Goal: Navigation & Orientation: Find specific page/section

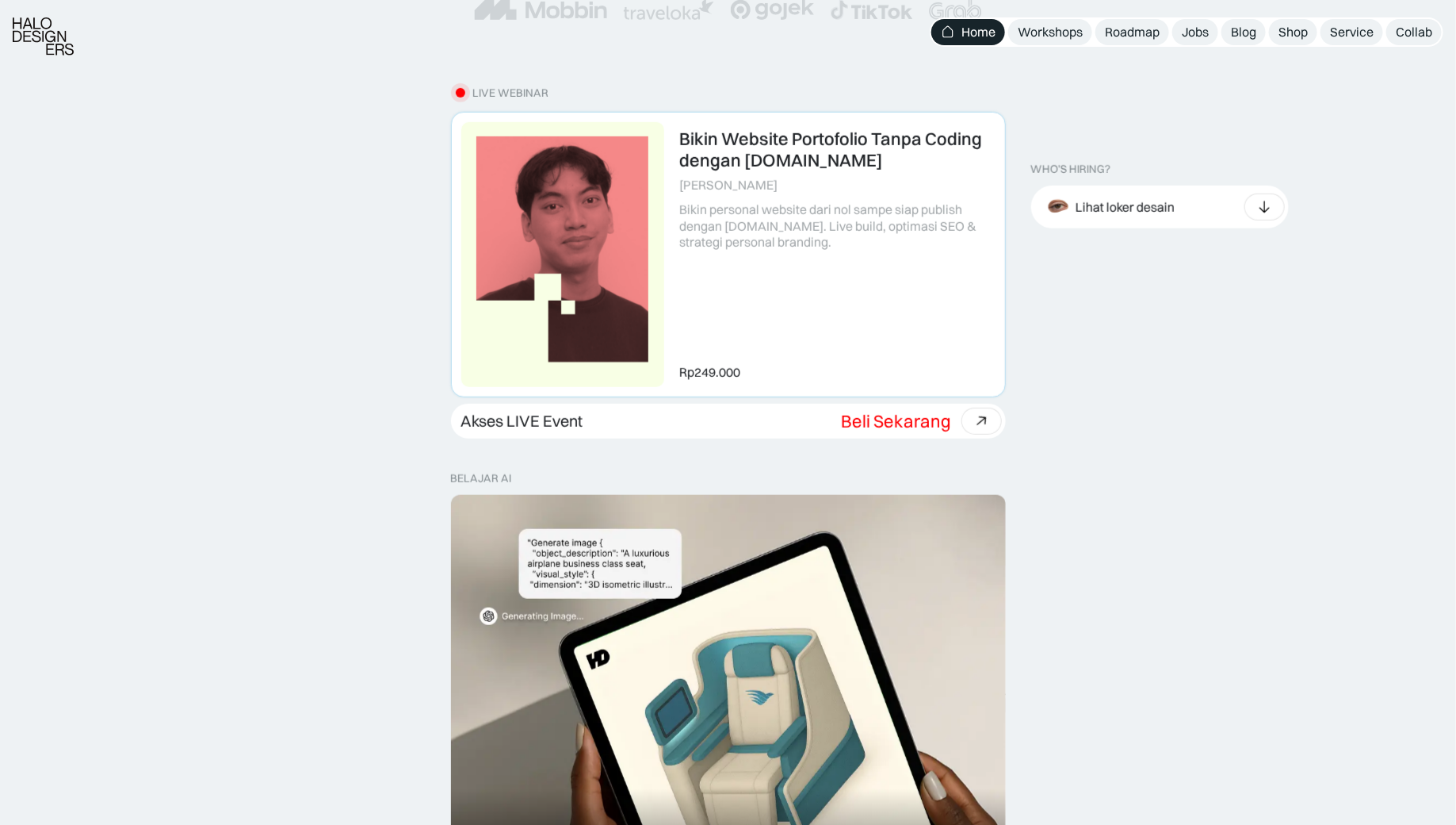
scroll to position [466, 0]
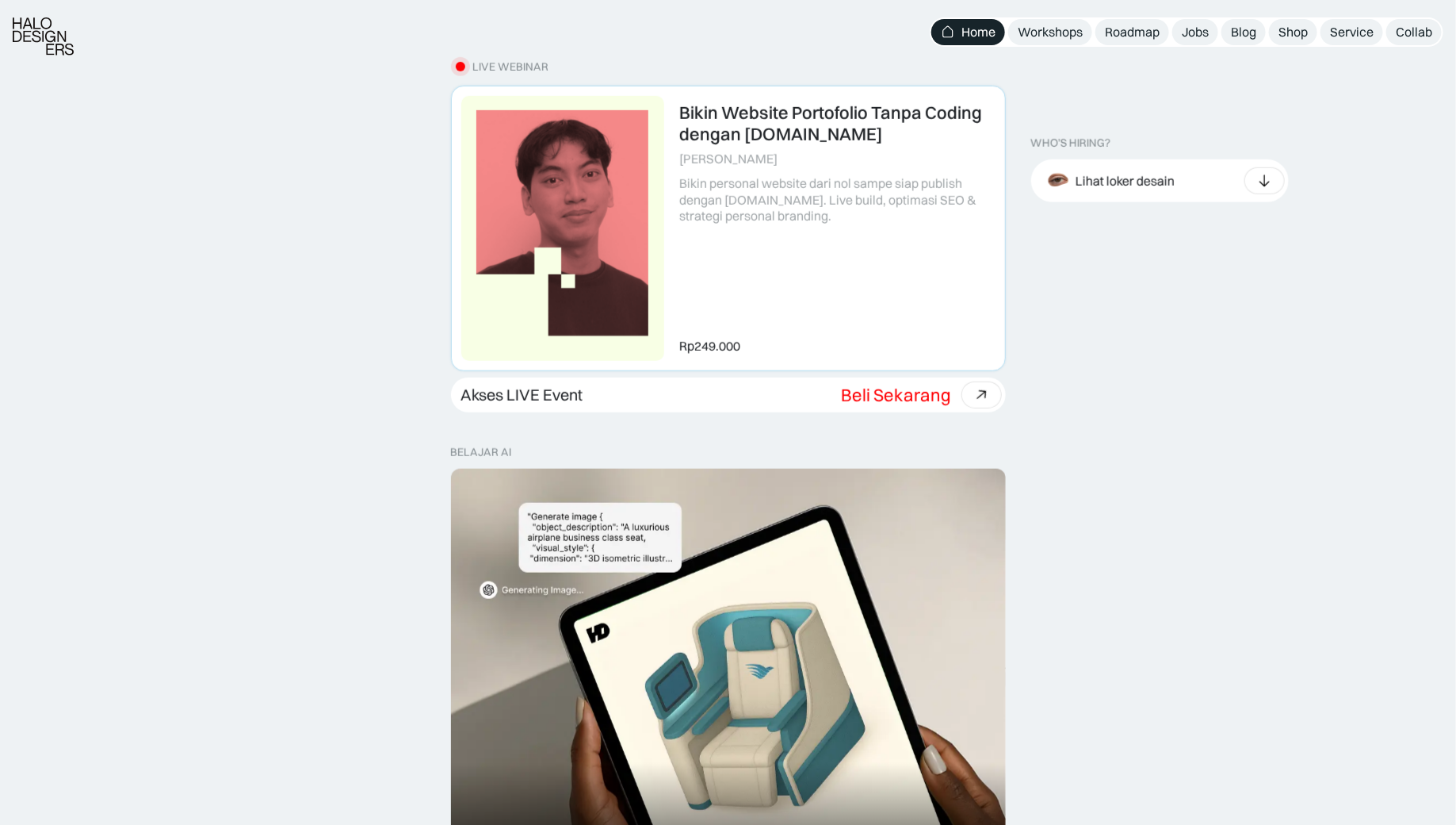
click at [799, 297] on link at bounding box center [728, 228] width 553 height 284
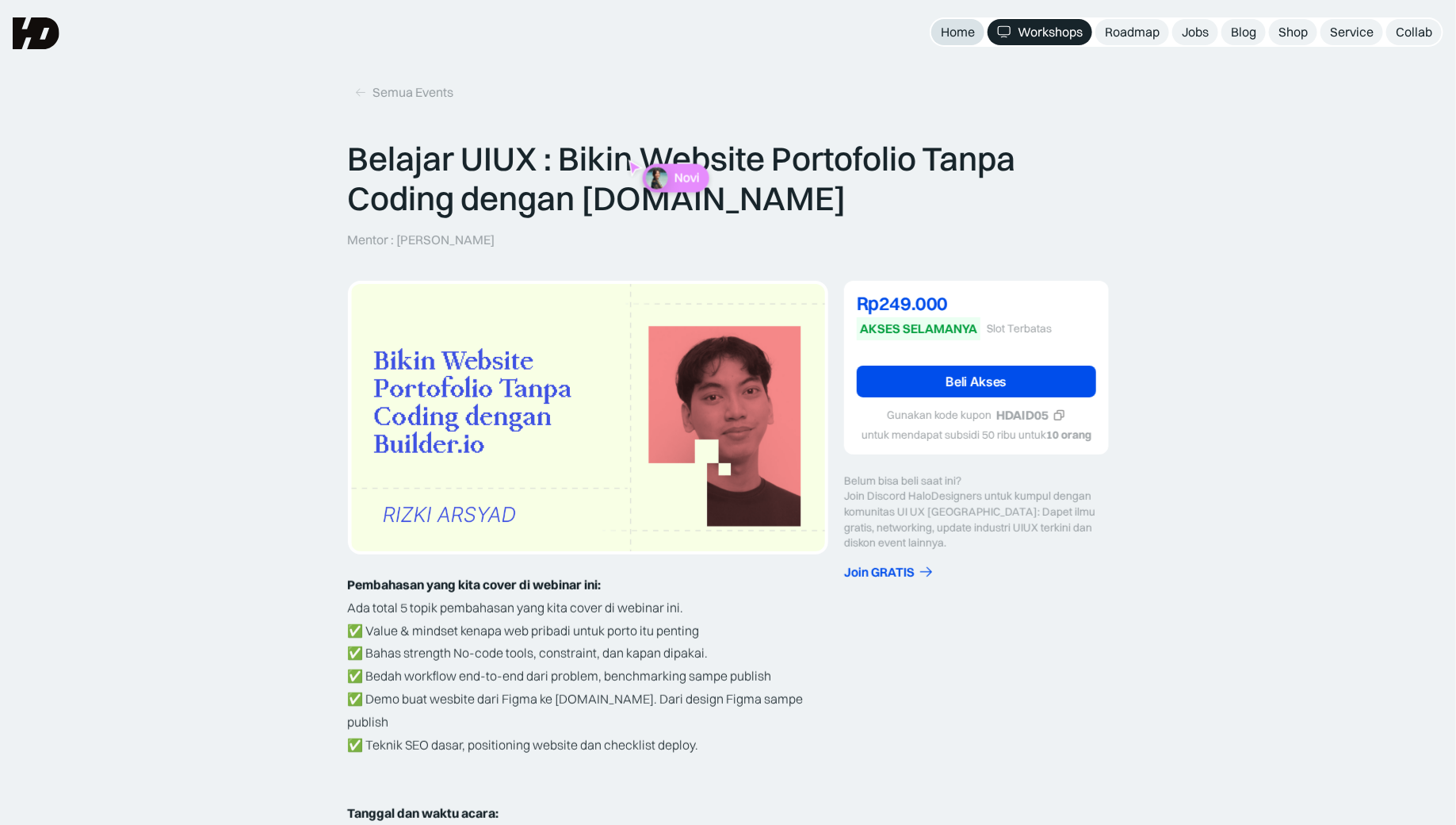
click at [954, 36] on div "Home" at bounding box center [958, 32] width 34 height 16
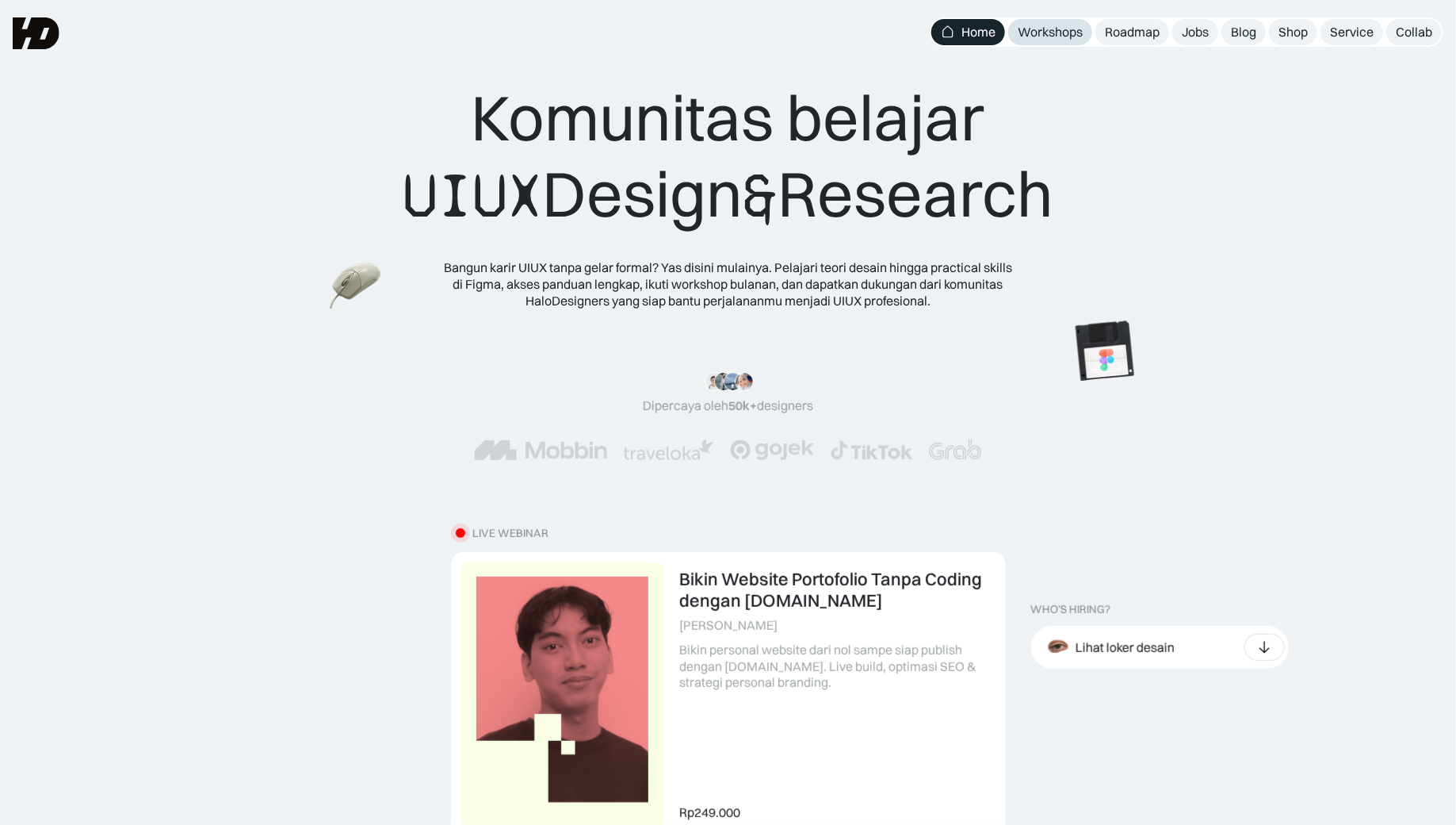
click at [1044, 34] on div "Workshops" at bounding box center [1051, 32] width 65 height 16
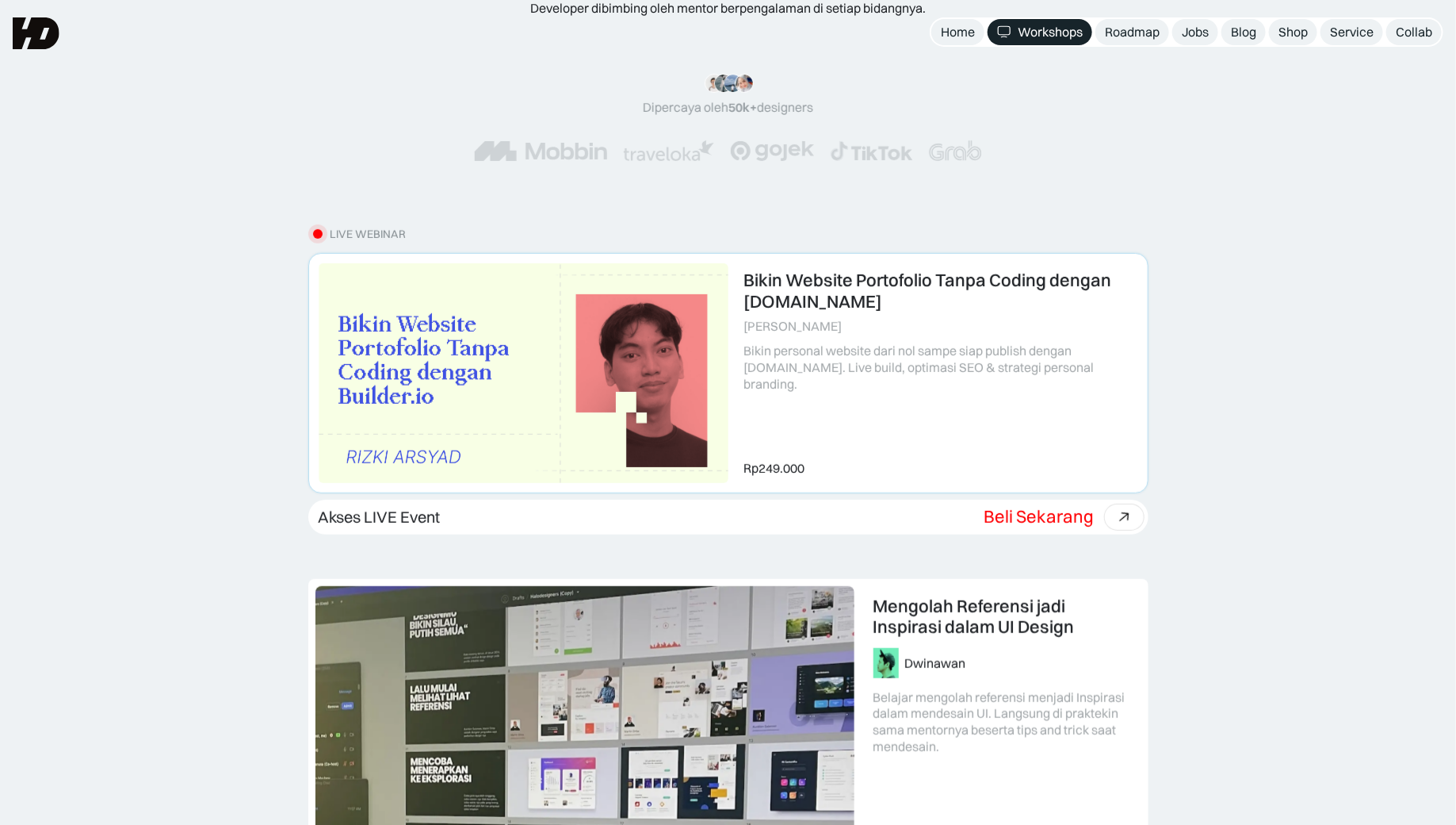
scroll to position [163, 0]
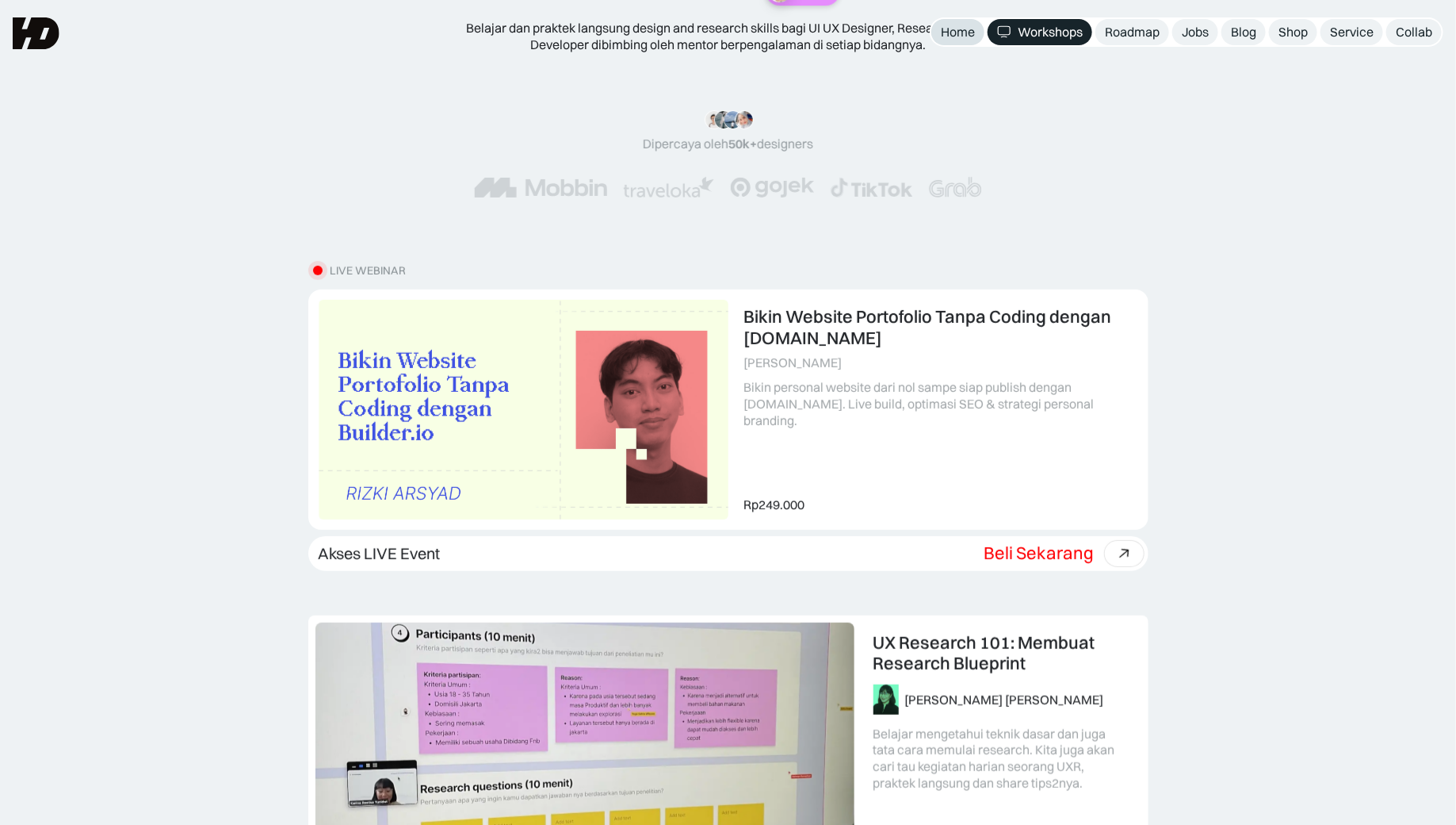
click at [962, 33] on div "Home" at bounding box center [958, 32] width 34 height 16
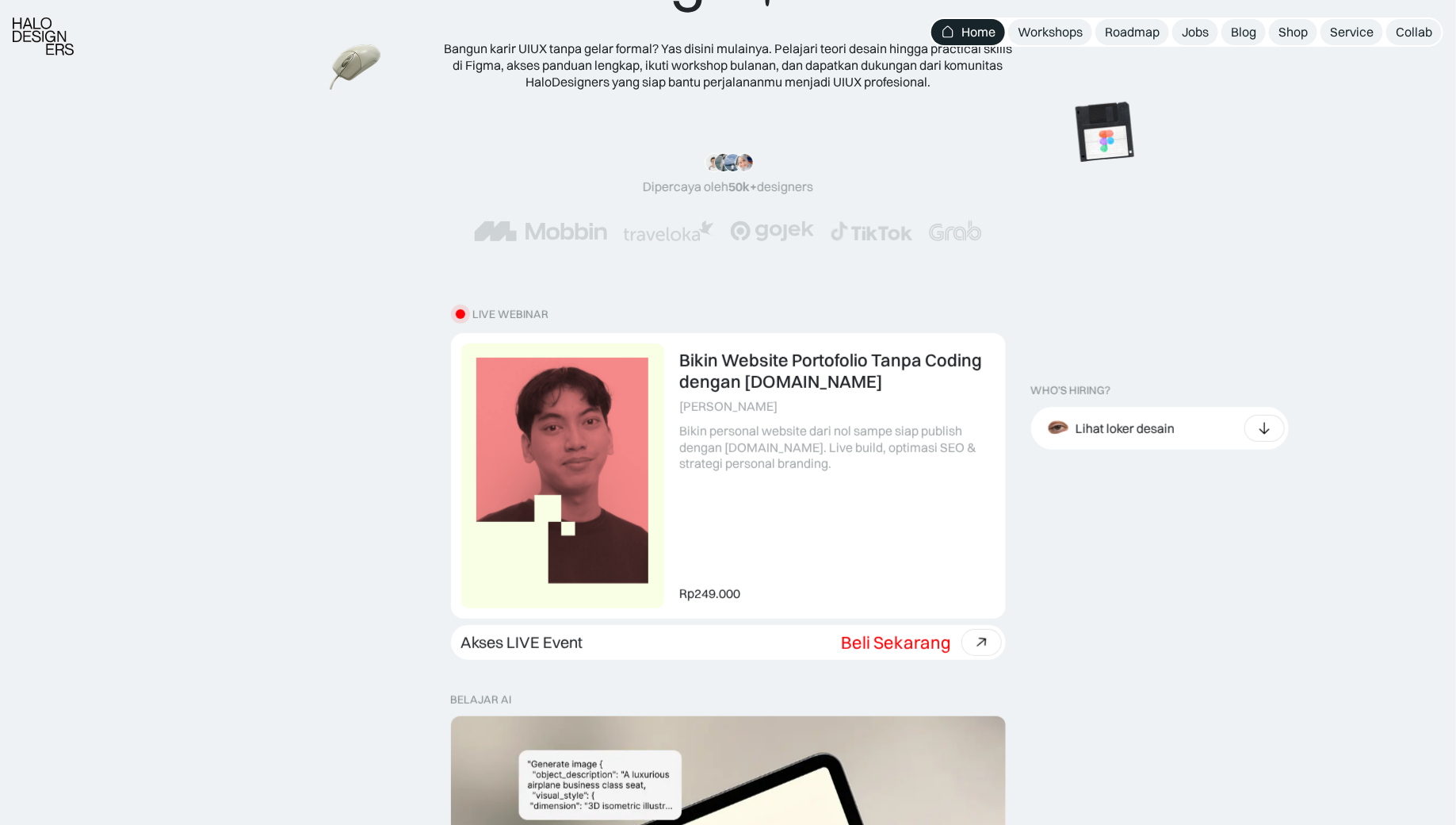
scroll to position [230, 0]
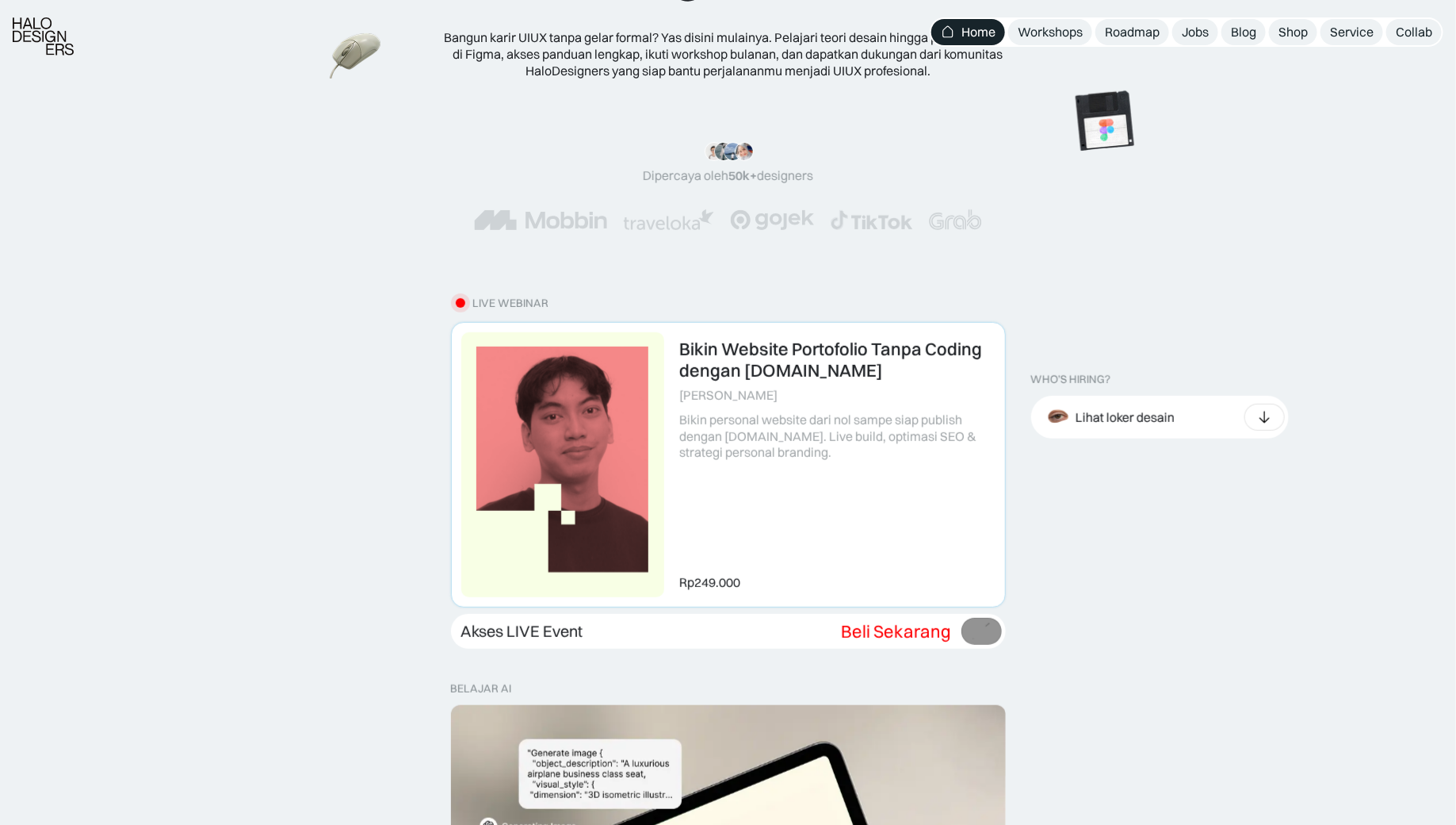
click at [810, 498] on link at bounding box center [728, 465] width 553 height 284
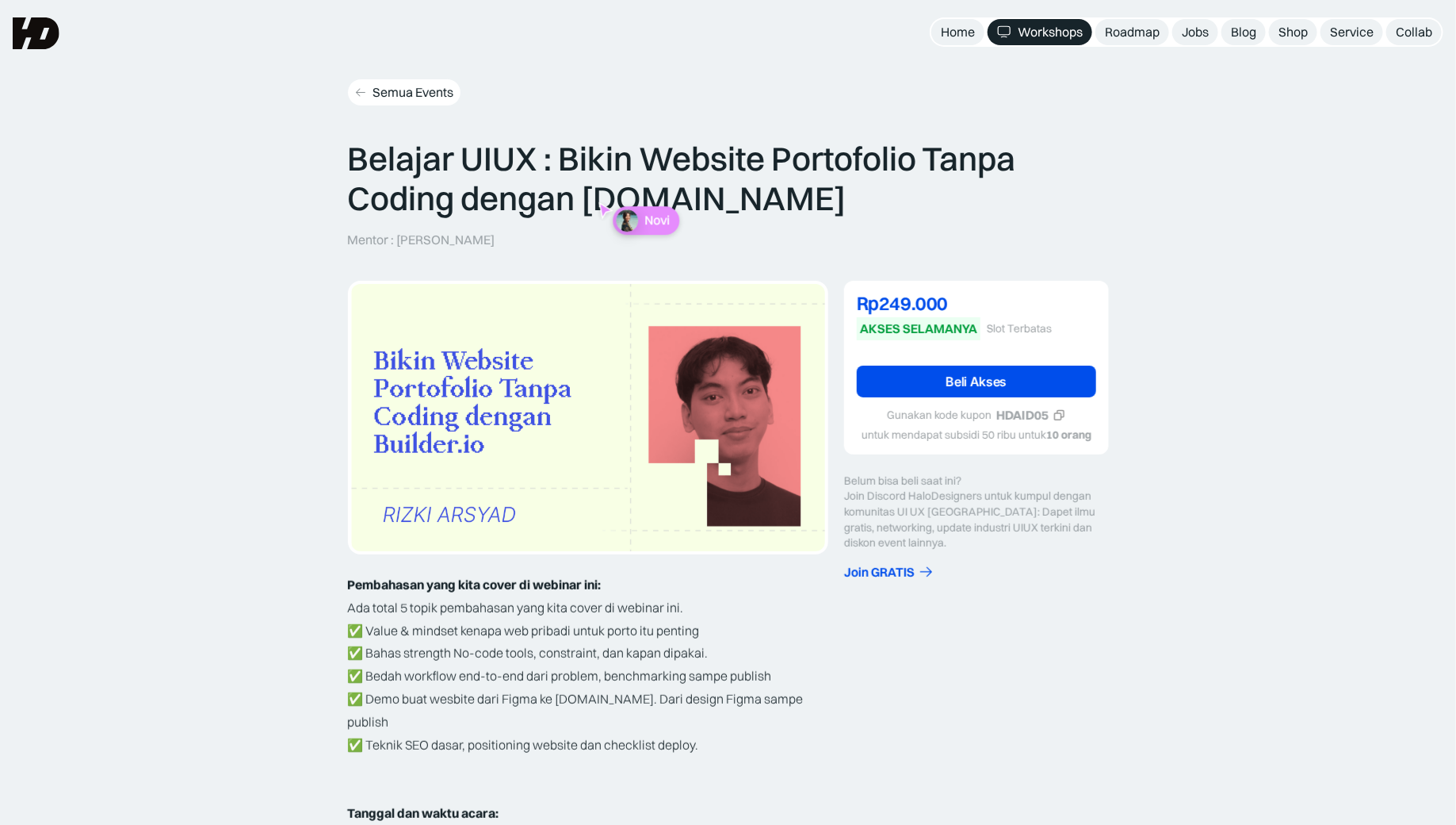
click at [365, 90] on icon at bounding box center [361, 92] width 13 height 14
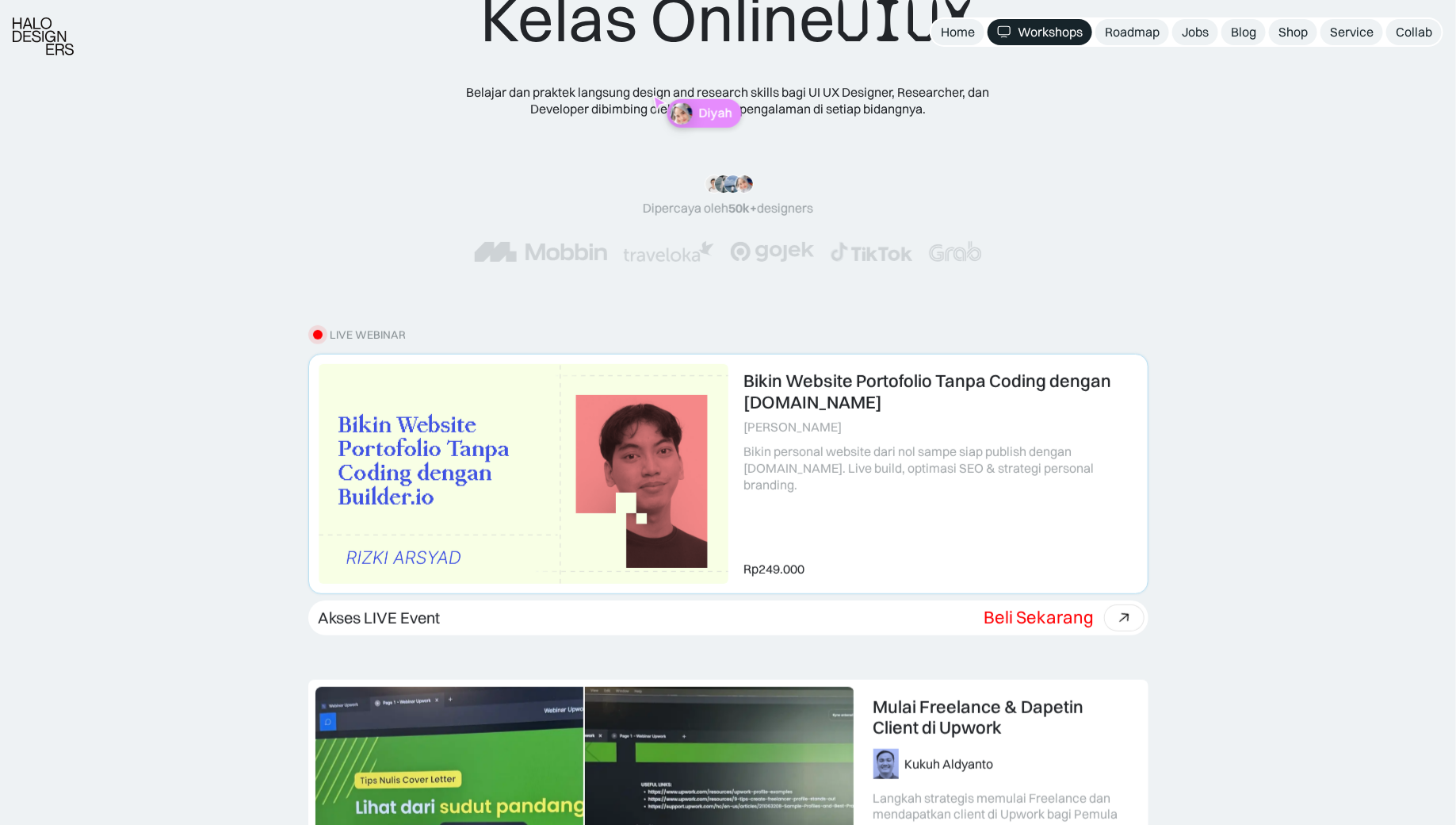
scroll to position [100, 0]
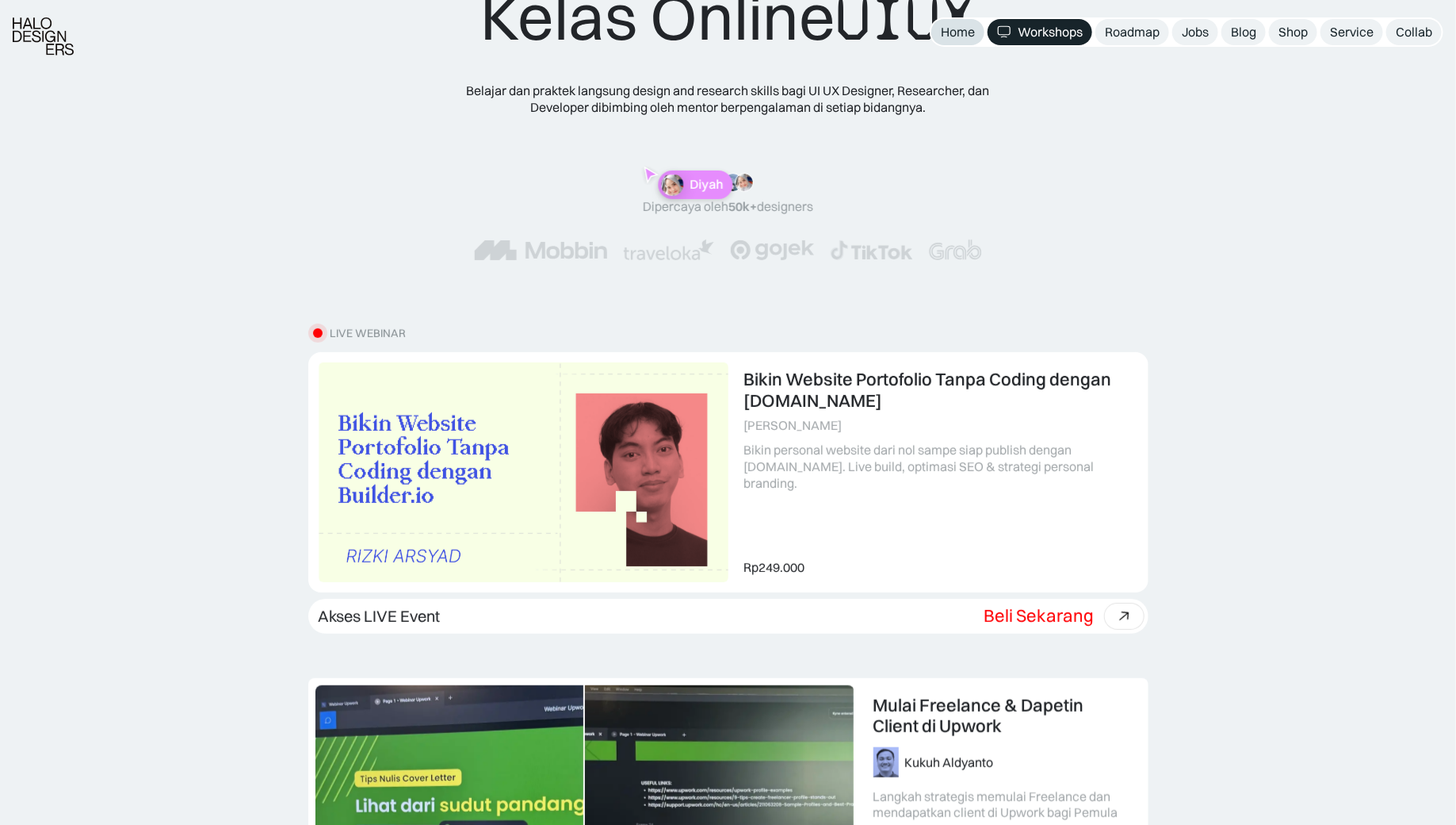
click at [949, 33] on div "Home" at bounding box center [958, 32] width 34 height 16
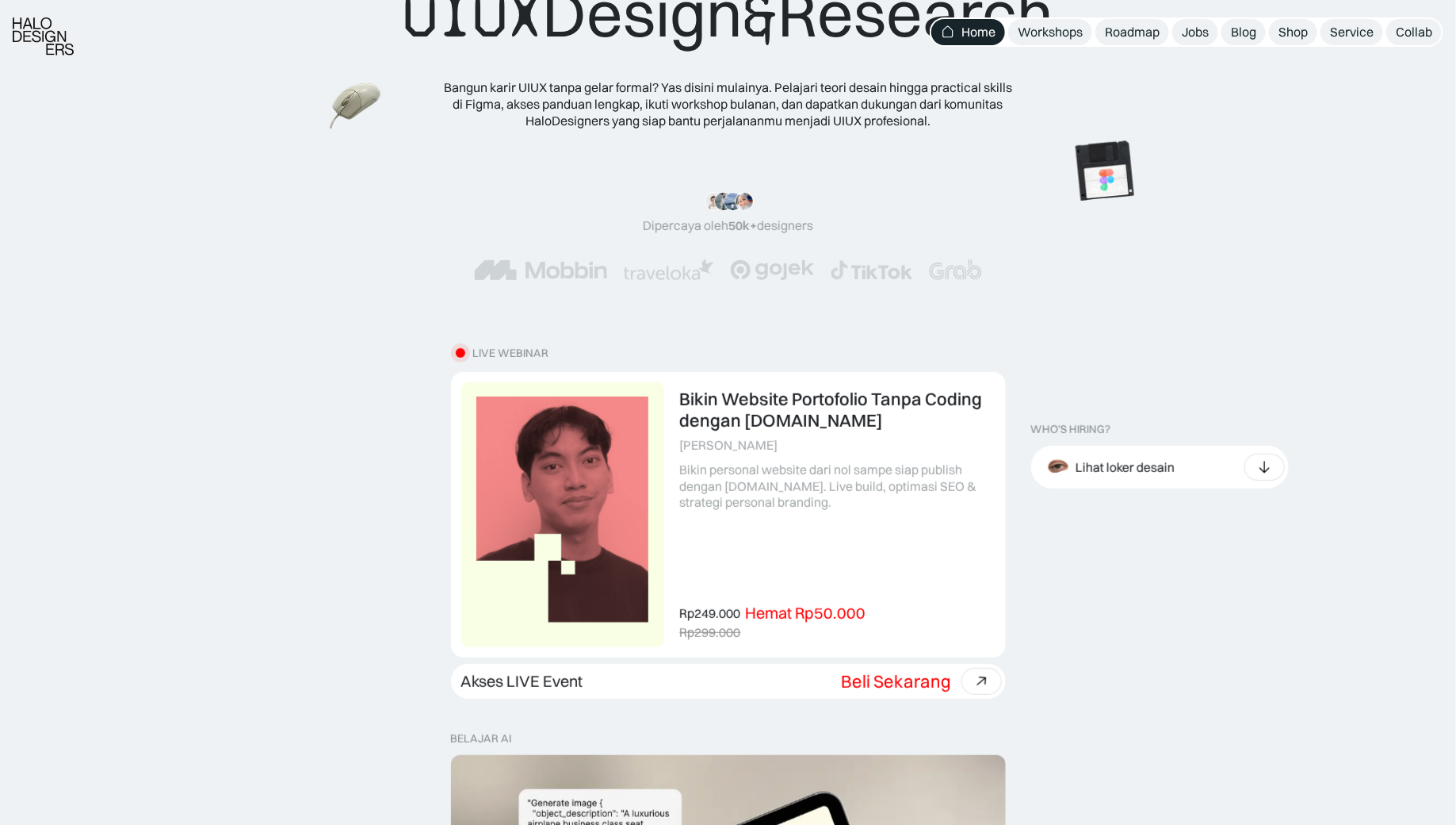
scroll to position [201, 0]
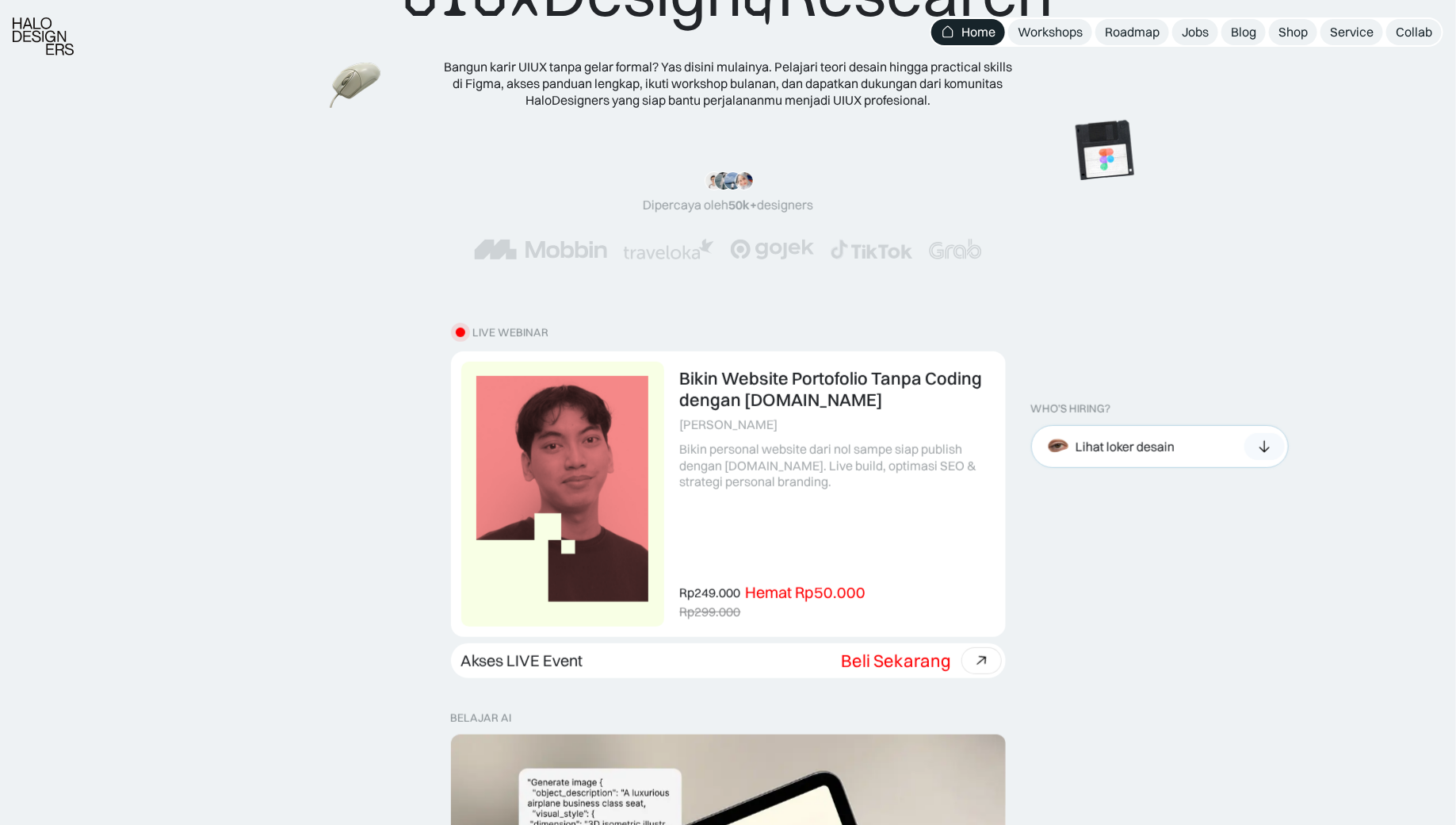
click at [1187, 458] on div "Lihat loker desain" at bounding box center [1160, 446] width 258 height 42
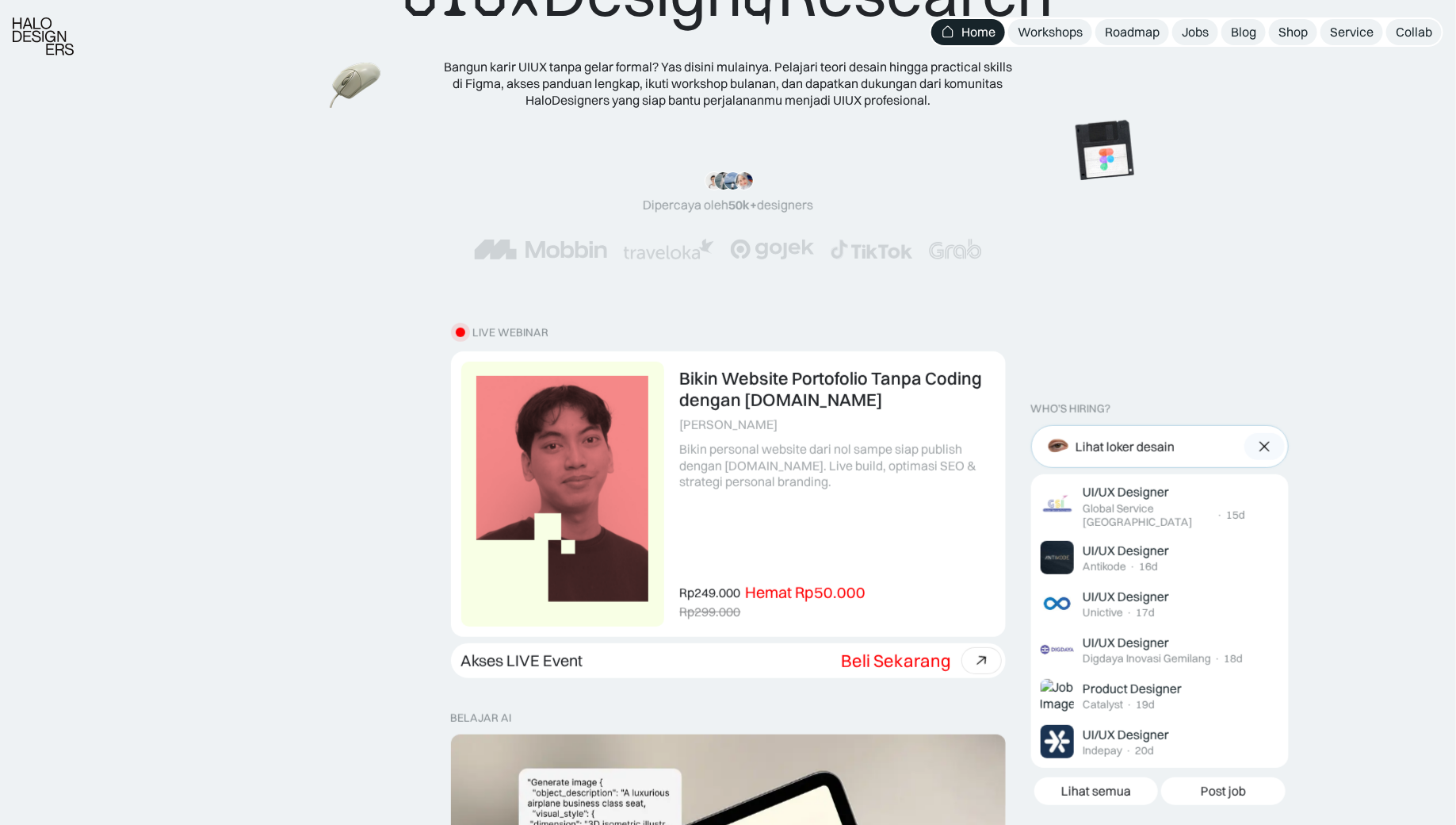
click at [1187, 458] on div "Lihat loker desain" at bounding box center [1160, 446] width 258 height 42
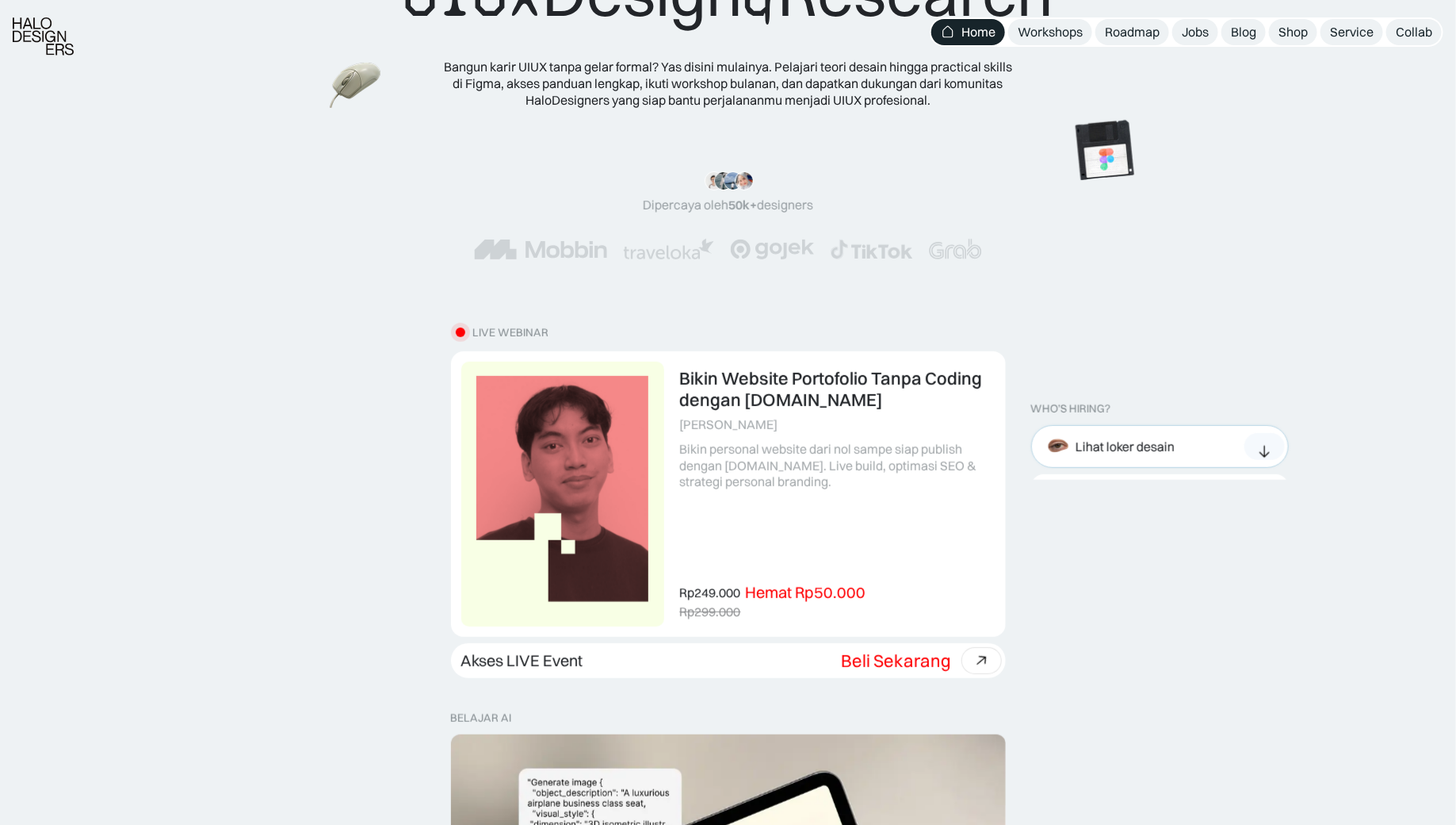
click at [1187, 458] on div "Lihat loker desain" at bounding box center [1160, 446] width 258 height 42
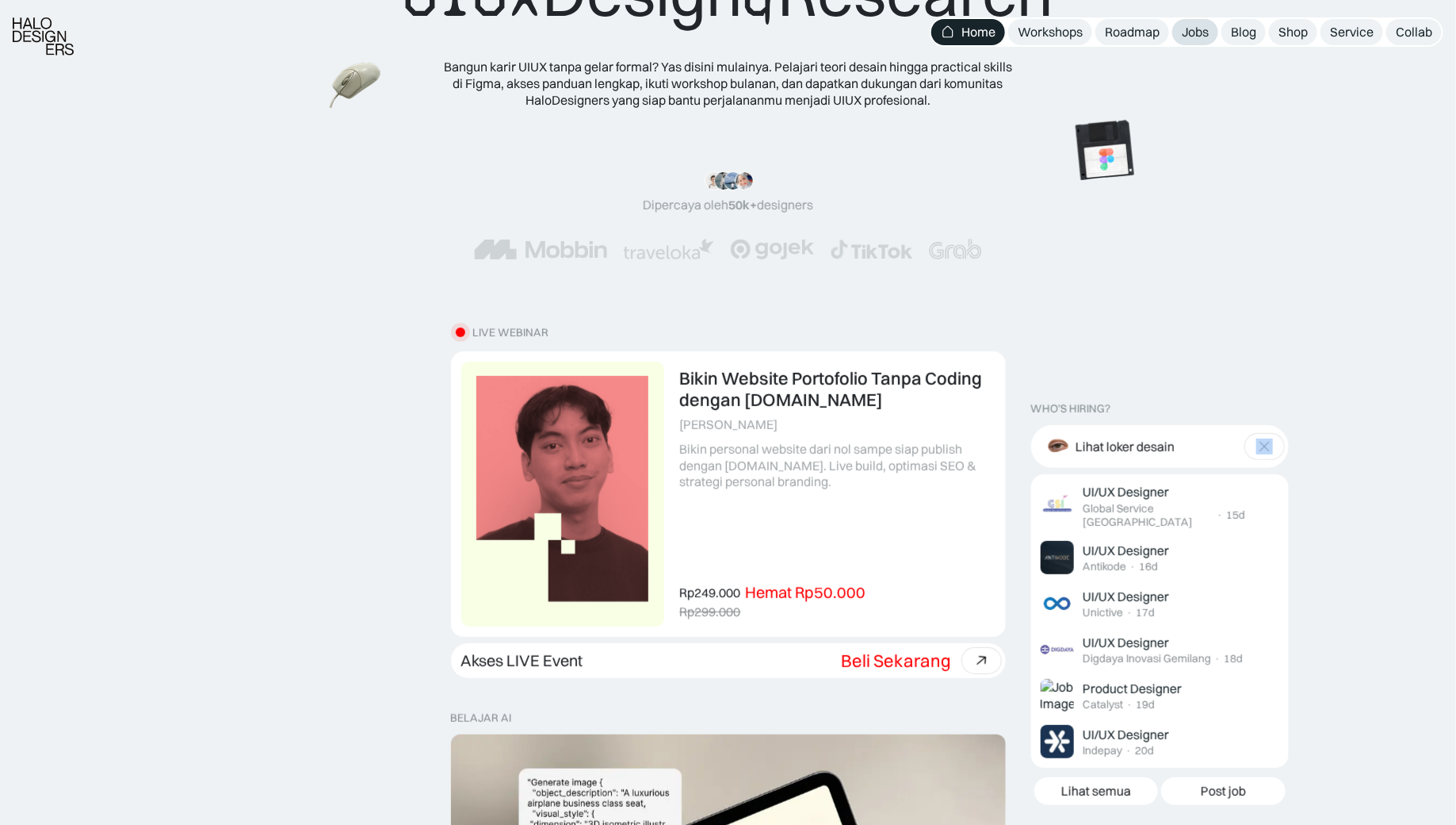
click at [1196, 38] on div "Jobs" at bounding box center [1195, 32] width 27 height 16
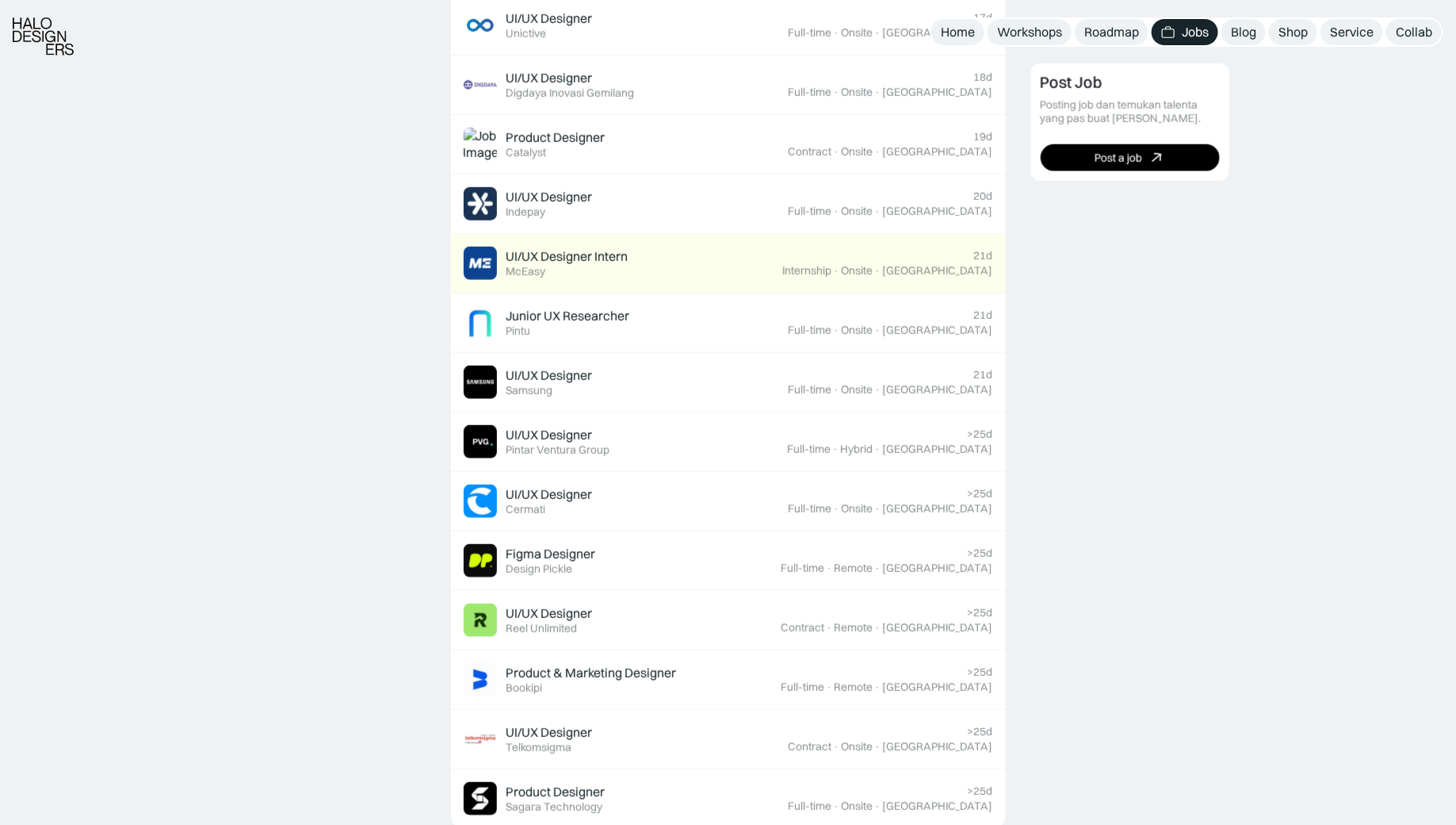
scroll to position [809, 0]
